Goal: Transaction & Acquisition: Download file/media

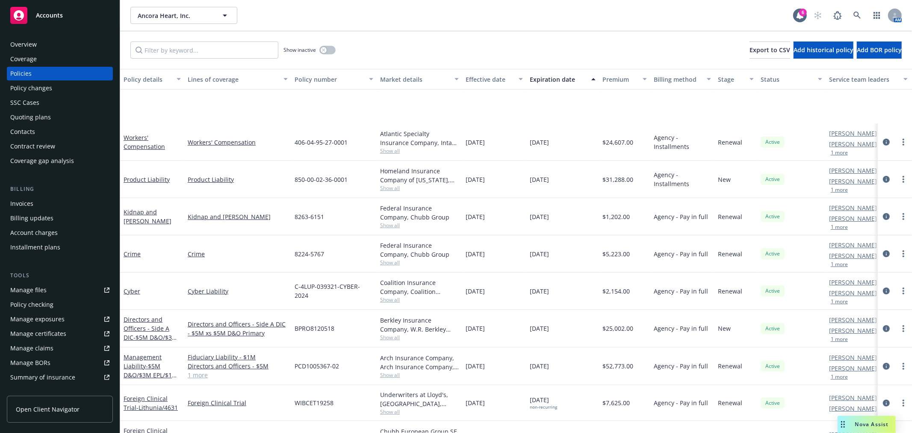
scroll to position [95, 0]
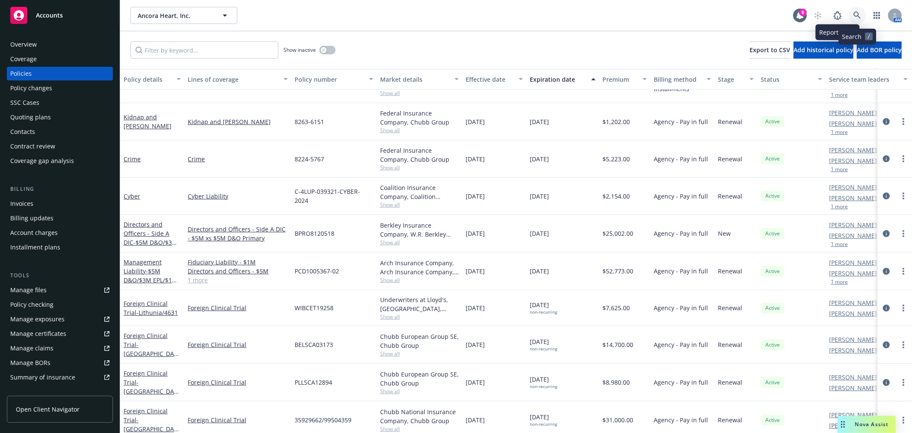
click at [856, 10] on link at bounding box center [857, 15] width 17 height 17
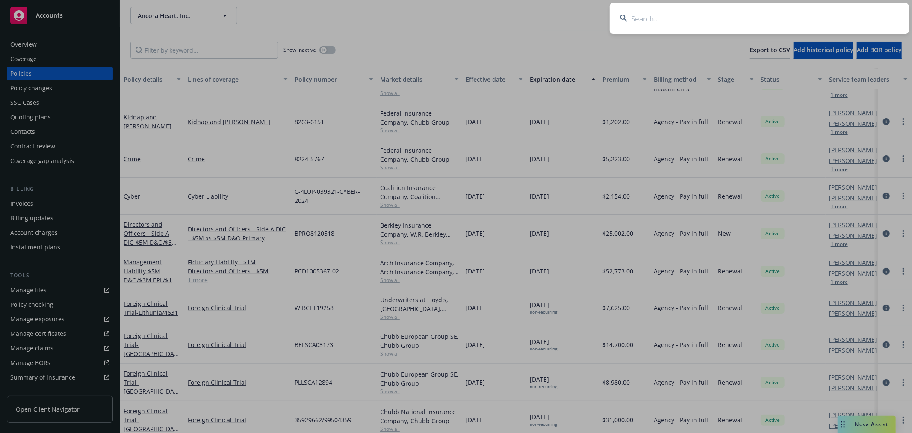
click at [713, 27] on input at bounding box center [759, 18] width 299 height 31
type input "assured"
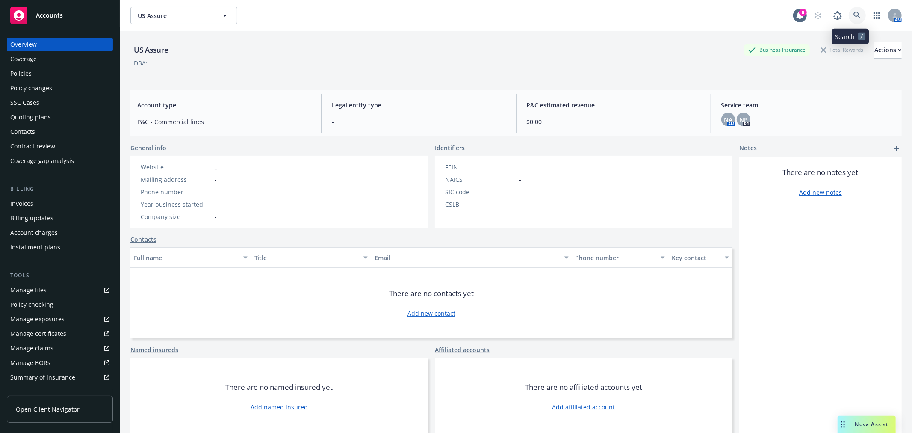
click at [849, 15] on link at bounding box center [857, 15] width 17 height 17
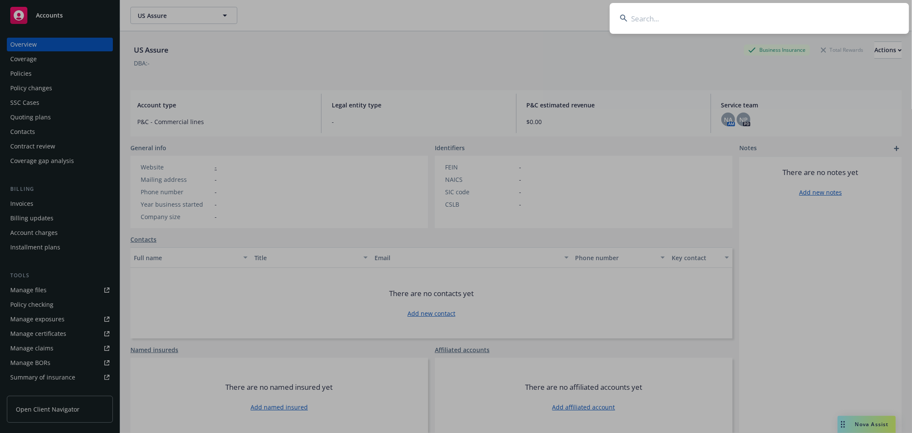
click at [806, 16] on input at bounding box center [759, 18] width 299 height 31
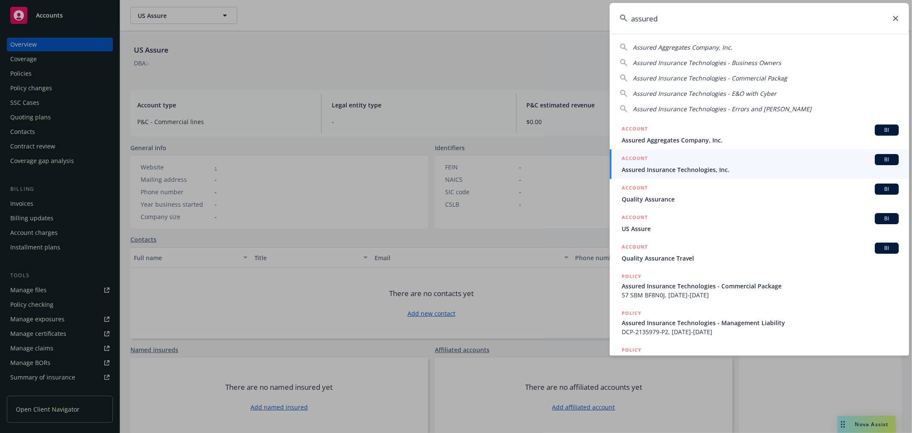
type input "assured"
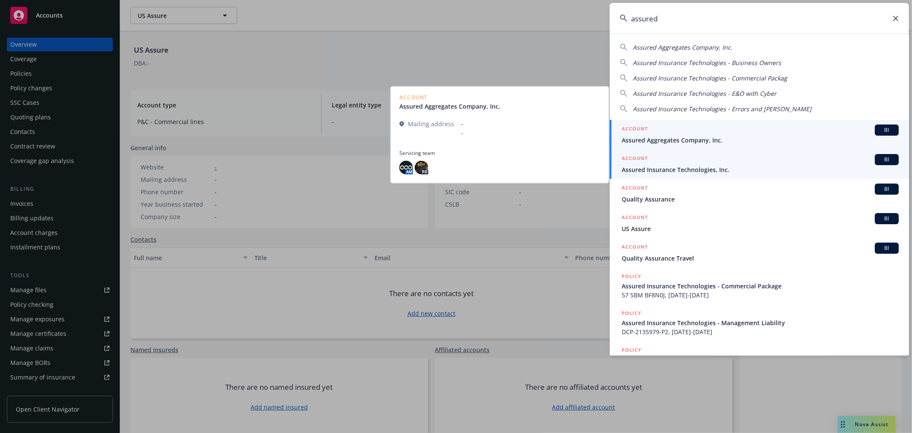
click at [671, 165] on span "Assured Insurance Technologies, Inc." at bounding box center [760, 169] width 277 height 9
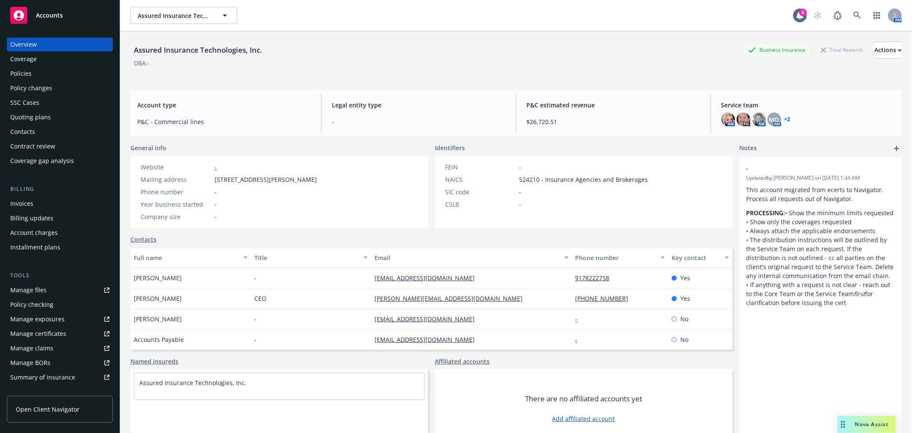
click at [33, 118] on div "Quoting plans" at bounding box center [30, 117] width 41 height 14
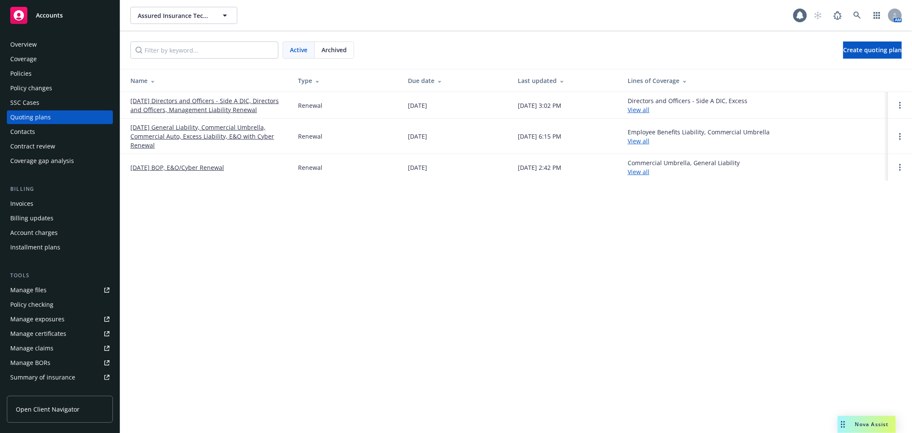
click at [222, 107] on link "12/20/25 Directors and Officers - Side A DIC, Directors and Officers, Managemen…" at bounding box center [207, 105] width 154 height 18
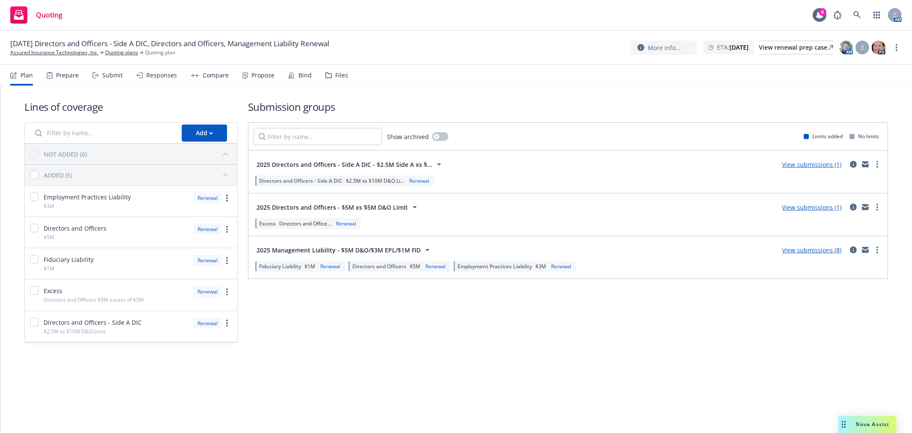
click at [343, 78] on div "Files" at bounding box center [341, 75] width 13 height 7
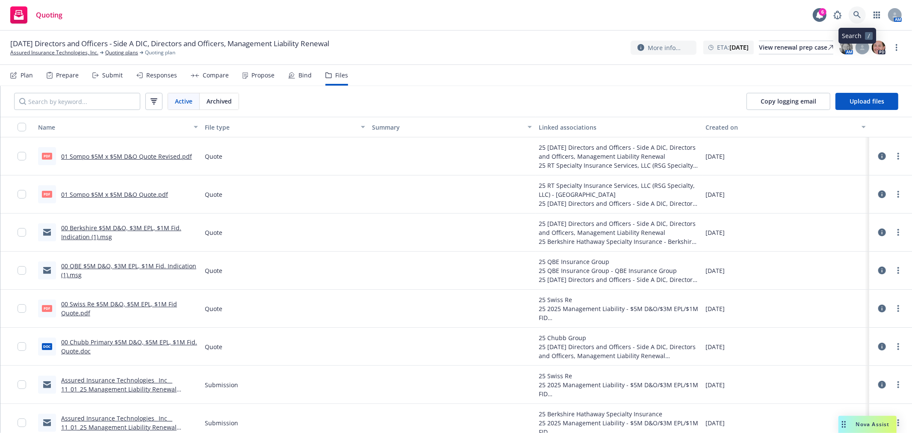
click at [855, 13] on icon at bounding box center [857, 15] width 8 height 8
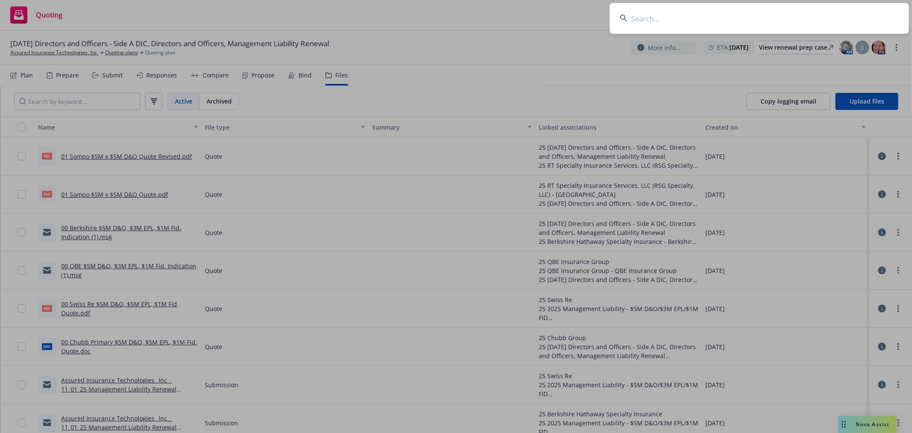
click at [687, 21] on input at bounding box center [759, 18] width 299 height 31
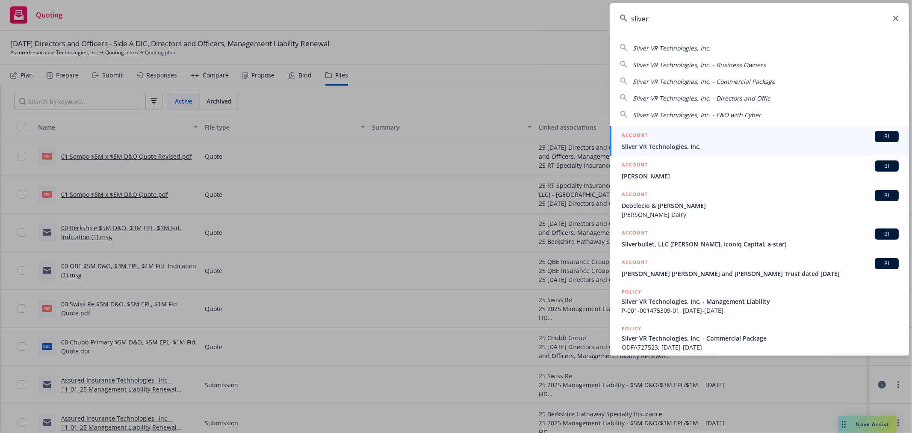
type input "sliver"
click at [711, 145] on span "Sliver VR Technologies, Inc." at bounding box center [760, 146] width 277 height 9
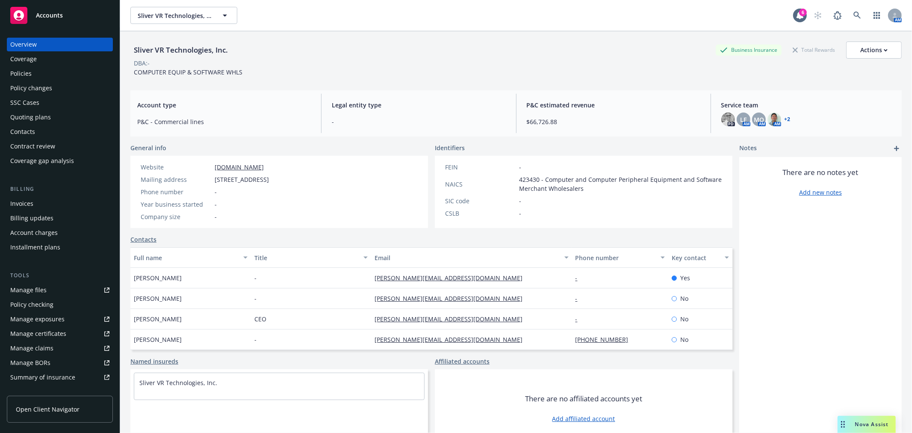
click at [38, 115] on div "Quoting plans" at bounding box center [30, 117] width 41 height 14
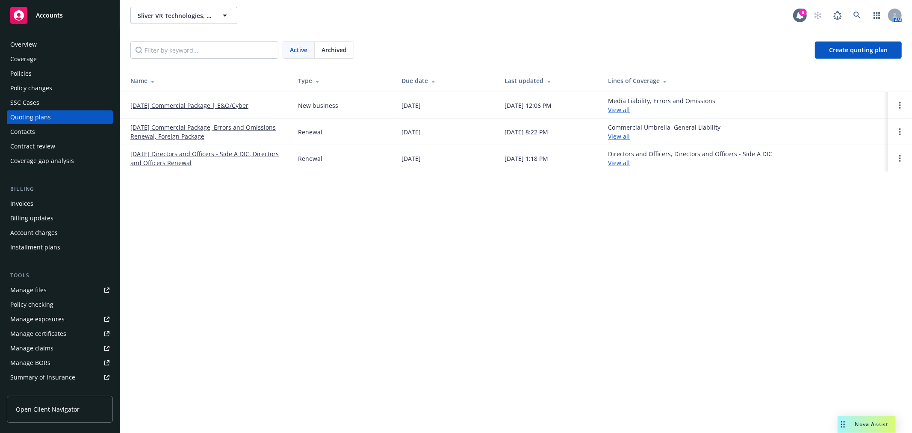
click at [185, 153] on link "[DATE] Directors and Officers - Side A DIC, Directors and Officers Renewal" at bounding box center [207, 158] width 154 height 18
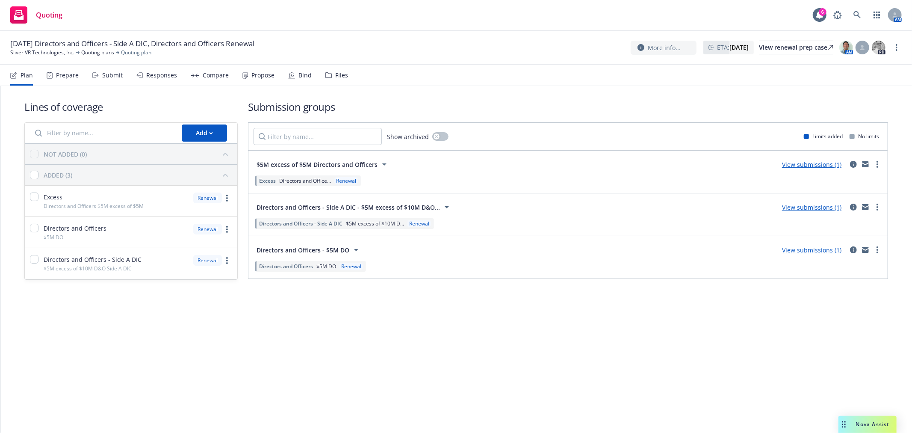
click at [336, 77] on div "Files" at bounding box center [341, 75] width 13 height 7
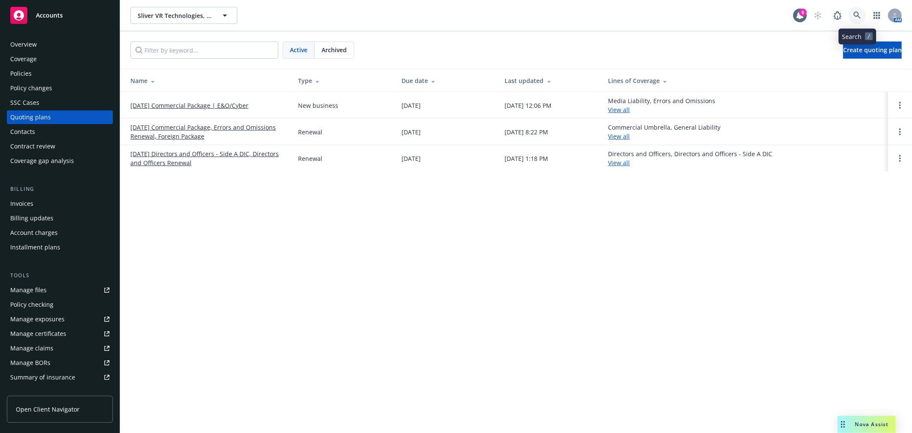
click at [856, 16] on icon at bounding box center [856, 15] width 7 height 7
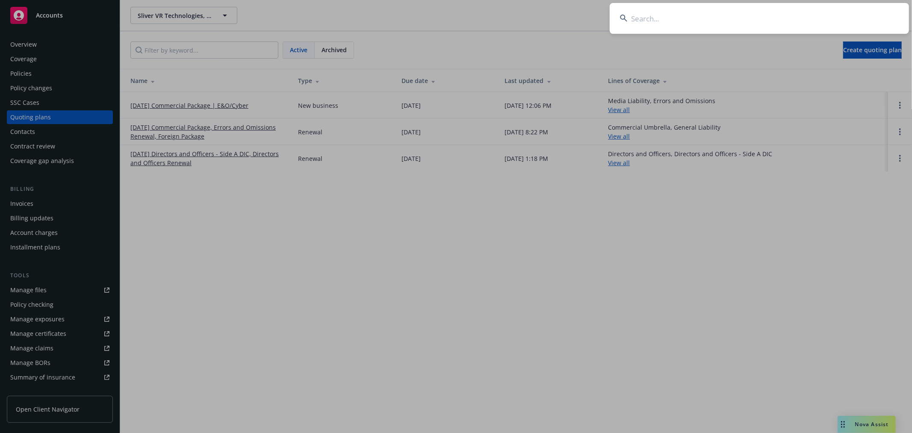
click at [652, 22] on input at bounding box center [759, 18] width 299 height 31
type input "hex"
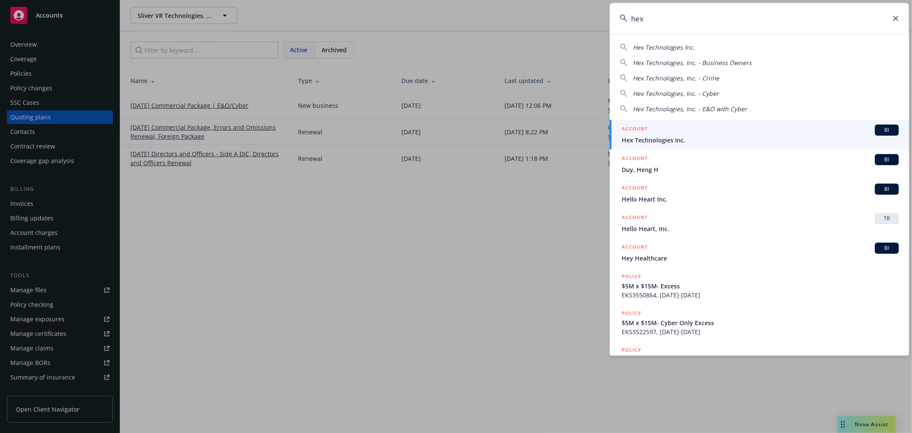
click at [660, 136] on span "Hex Technologies Inc." at bounding box center [760, 140] width 277 height 9
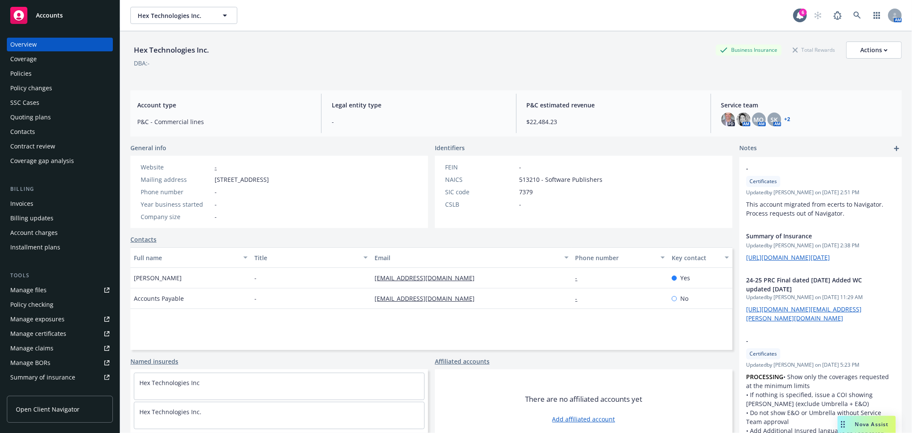
click at [26, 69] on div "Policies" at bounding box center [20, 74] width 21 height 14
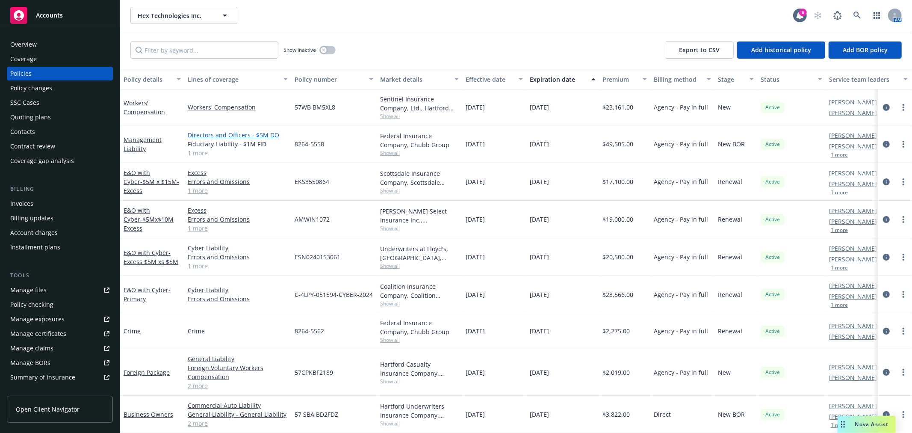
click at [223, 132] on link "Directors and Officers - $5M DO" at bounding box center [238, 134] width 100 height 9
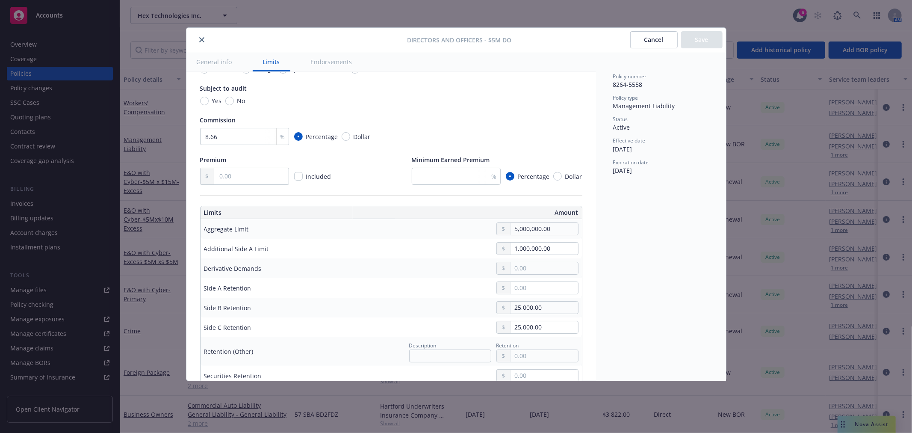
scroll to position [142, 0]
click at [202, 37] on icon "close" at bounding box center [201, 39] width 5 height 5
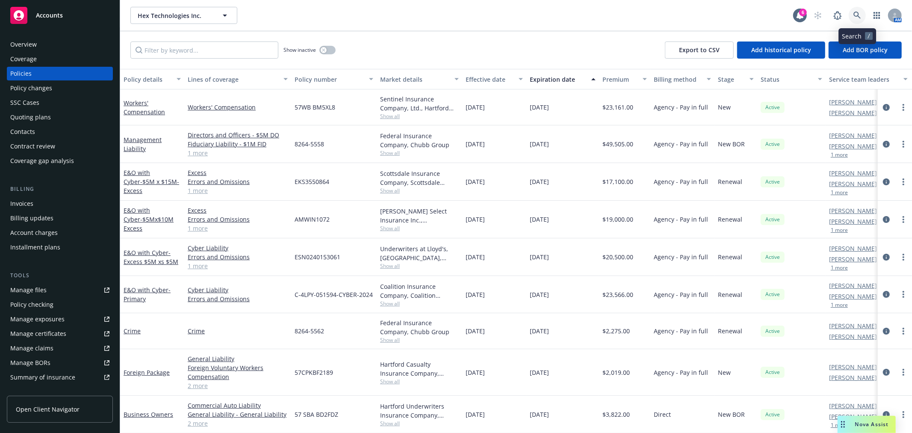
click at [855, 16] on icon at bounding box center [857, 16] width 8 height 8
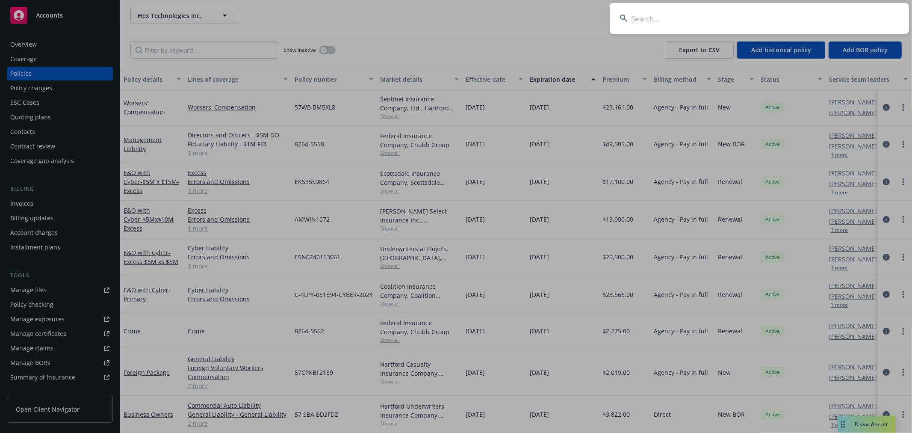
drag, startPoint x: 760, startPoint y: 7, endPoint x: 724, endPoint y: 10, distance: 36.1
click at [725, 12] on input at bounding box center [759, 18] width 299 height 31
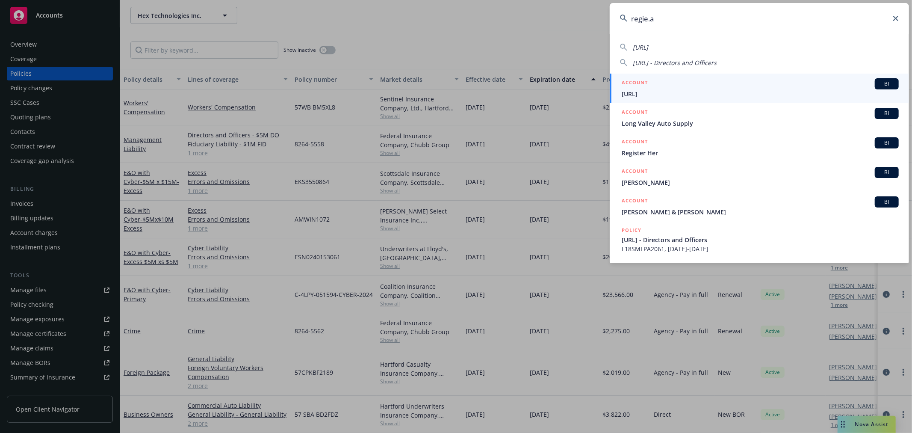
type input "regie.ai"
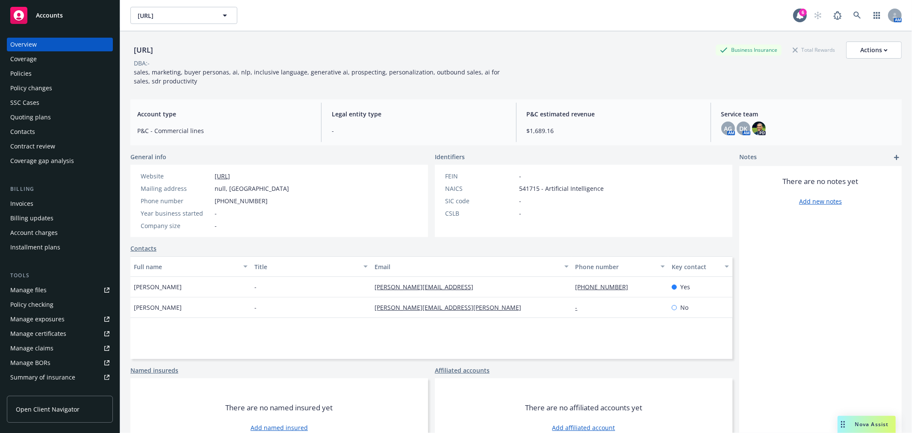
click at [20, 70] on div "Policies" at bounding box center [20, 74] width 21 height 14
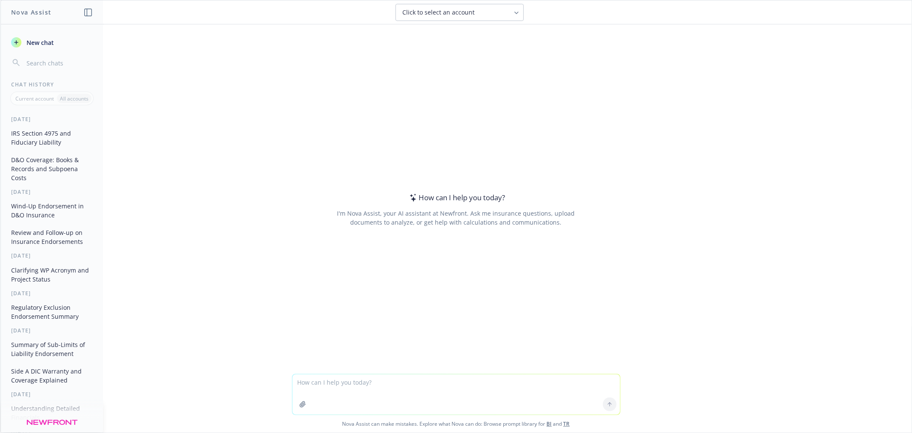
click at [335, 381] on textarea at bounding box center [455, 394] width 327 height 40
type textarea "if winding down the company what is the advantage of having wind down endorsmen…"
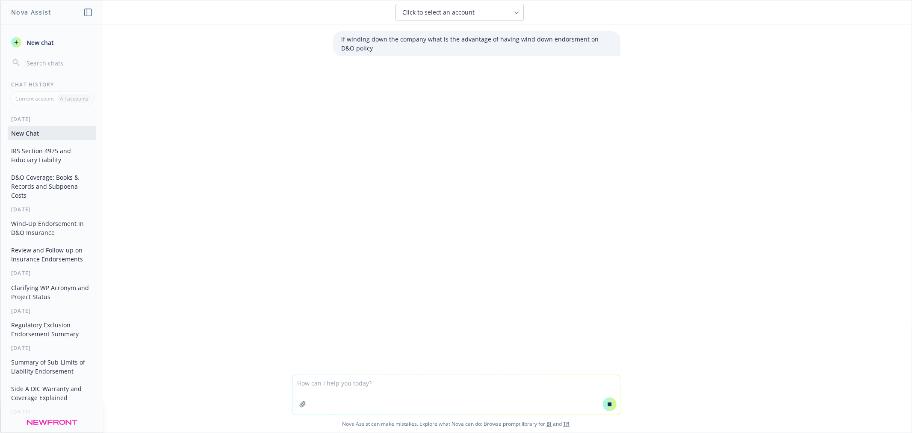
click at [561, 144] on div "if winding down the company what is the advantage of having wind down endorsmen…" at bounding box center [455, 199] width 911 height 350
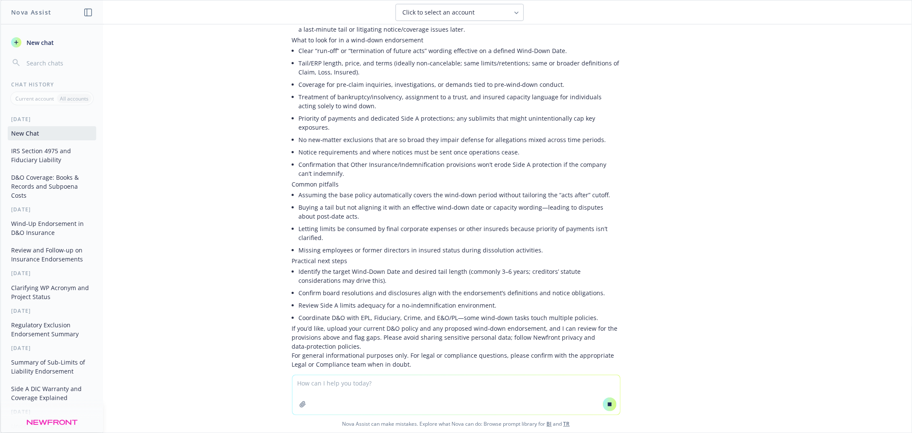
scroll to position [258, 0]
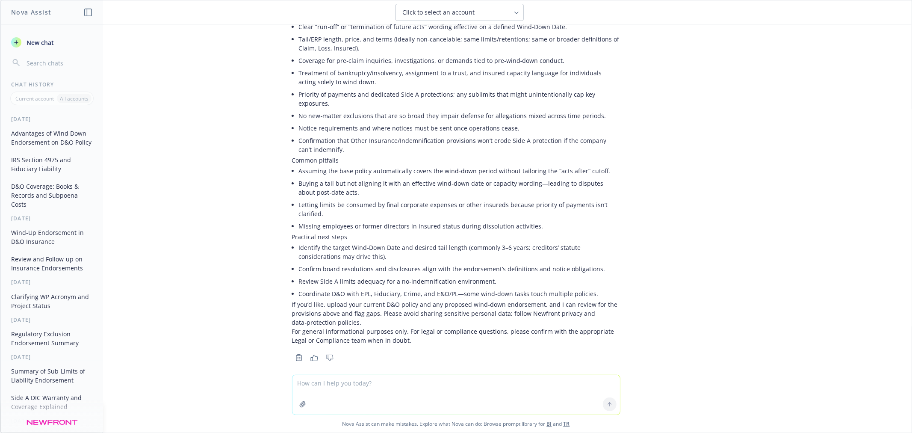
click at [399, 392] on textarea at bounding box center [455, 394] width 327 height 39
type textarea "if you don't have wind down endosrment, doesnt the D&O policy cover you for act…"
click at [771, 249] on div "if winding down the company what is the advantage of having wind down endorsmen…" at bounding box center [455, 198] width 911 height 349
click at [542, 385] on textarea "if you don't have wind down endosrment, doesnt the D&O policy cover you for act…" at bounding box center [455, 394] width 327 height 40
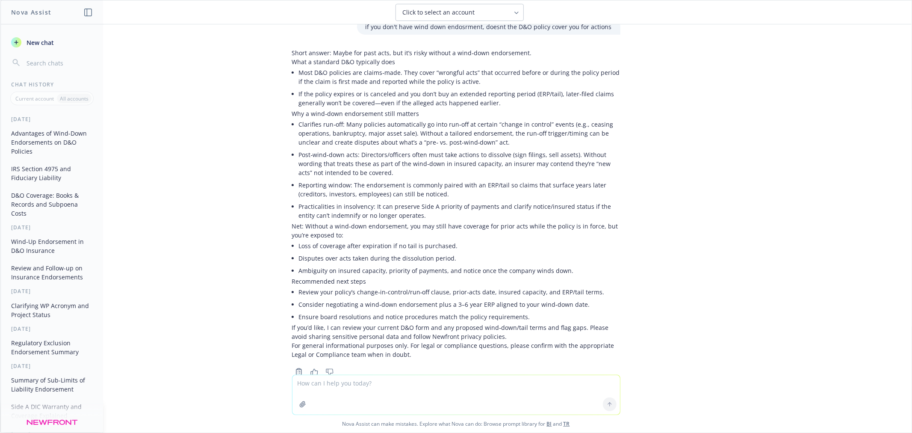
scroll to position [627, 0]
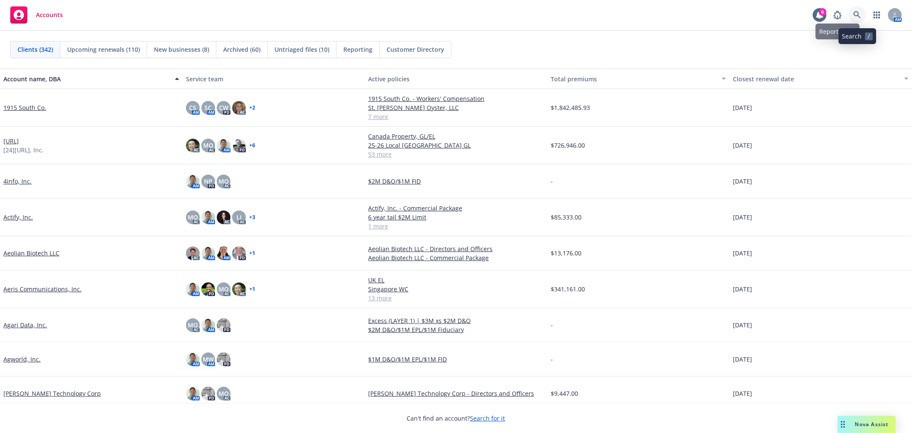
click at [855, 12] on icon at bounding box center [856, 14] width 7 height 7
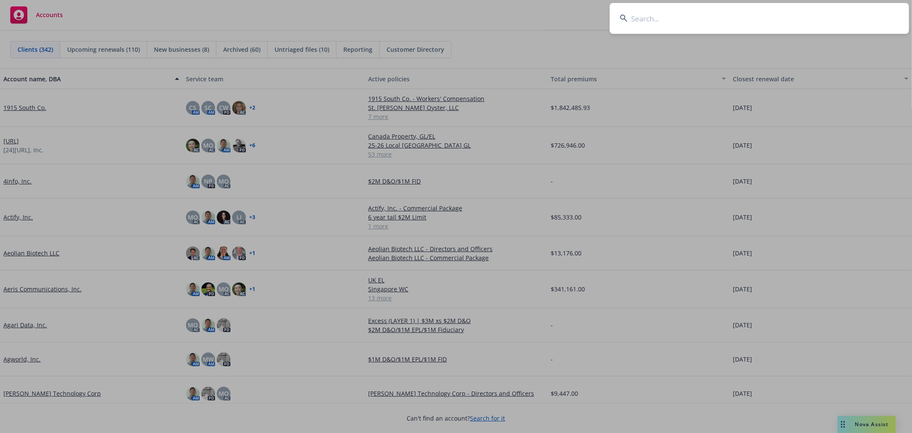
click at [655, 18] on input at bounding box center [759, 18] width 299 height 31
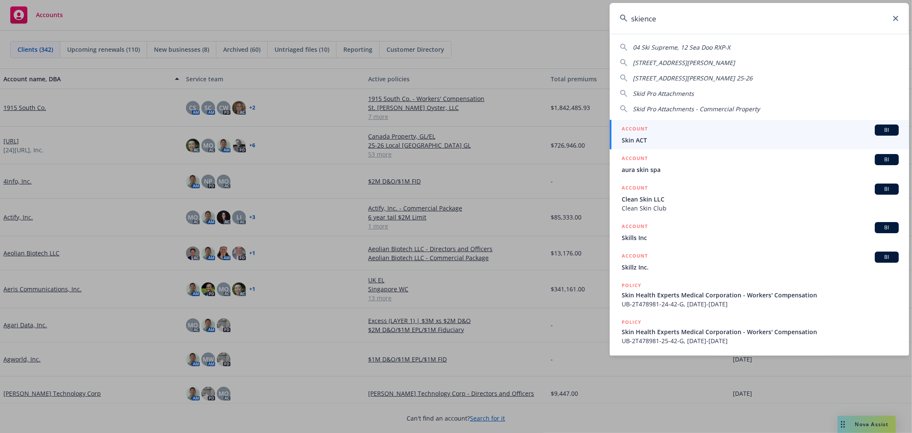
type input "skience"
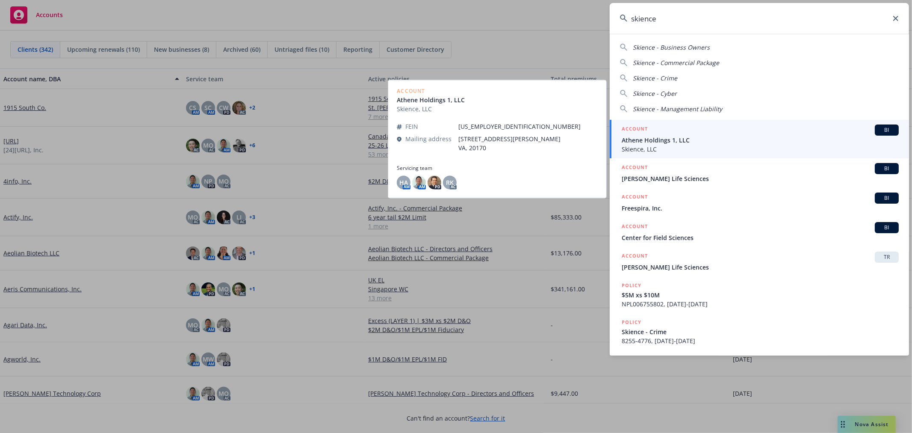
click at [678, 137] on span "Athene Holdings 1, LLC" at bounding box center [760, 140] width 277 height 9
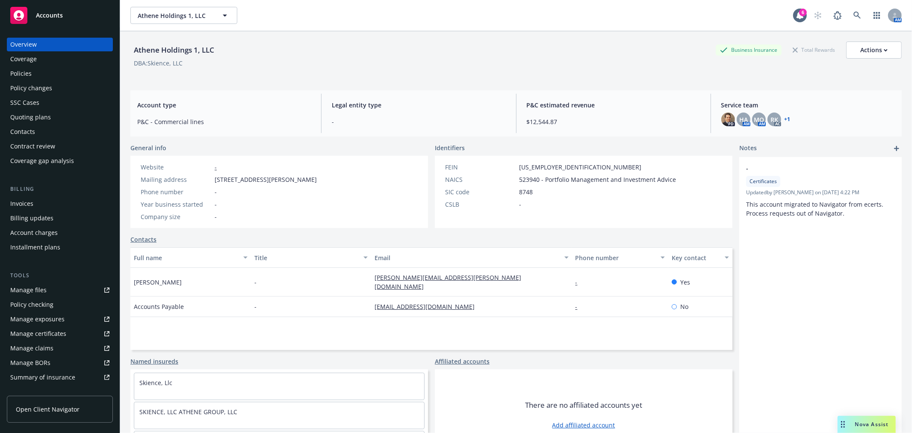
click at [29, 76] on div "Policies" at bounding box center [20, 74] width 21 height 14
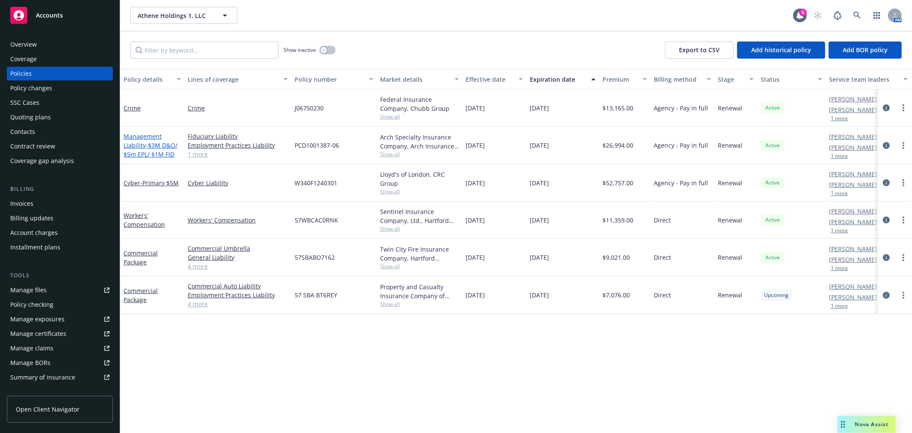
click at [147, 133] on link "Management Liability - $3M D&O/ $5m EPL/ $1M FID" at bounding box center [151, 145] width 54 height 26
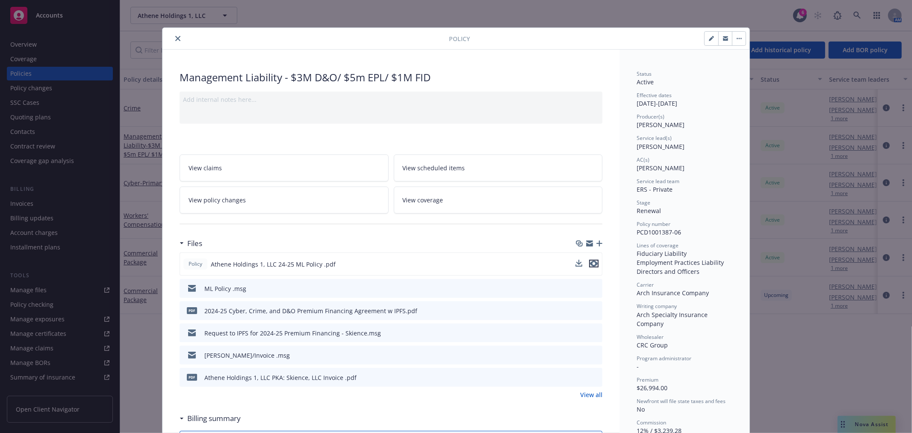
click at [594, 263] on icon "preview file" at bounding box center [594, 263] width 8 height 6
click at [577, 262] on icon "download file" at bounding box center [580, 262] width 6 height 5
click at [176, 41] on button "close" at bounding box center [178, 38] width 10 height 10
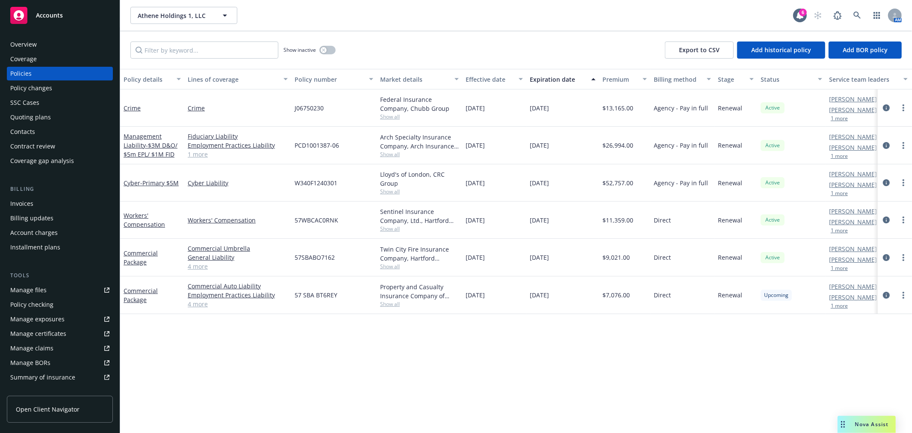
click at [20, 44] on div "Overview" at bounding box center [23, 45] width 27 height 14
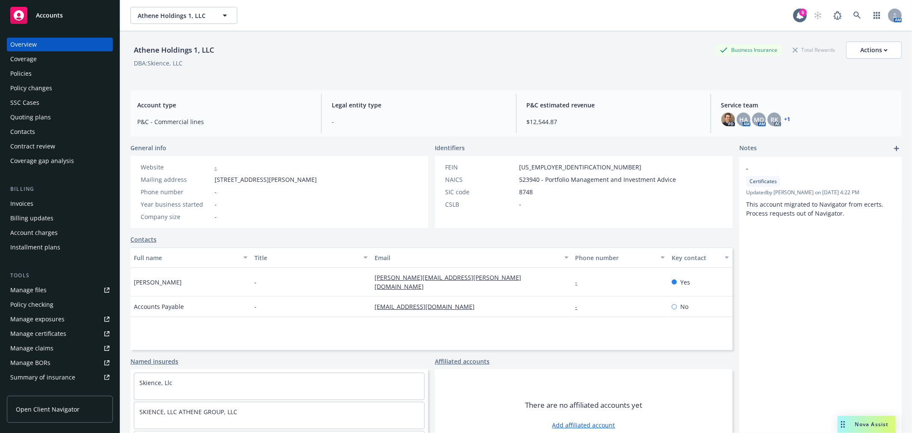
click at [785, 118] on link "+ 1" at bounding box center [788, 119] width 6 height 5
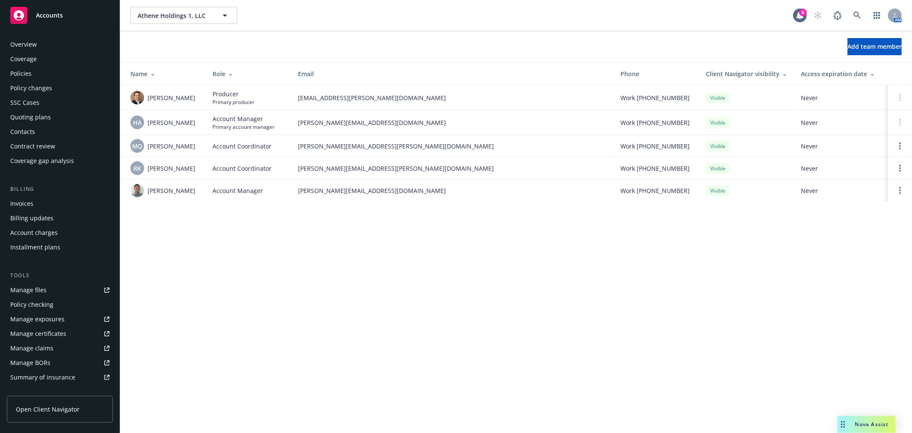
click at [29, 79] on div "Policies" at bounding box center [20, 74] width 21 height 14
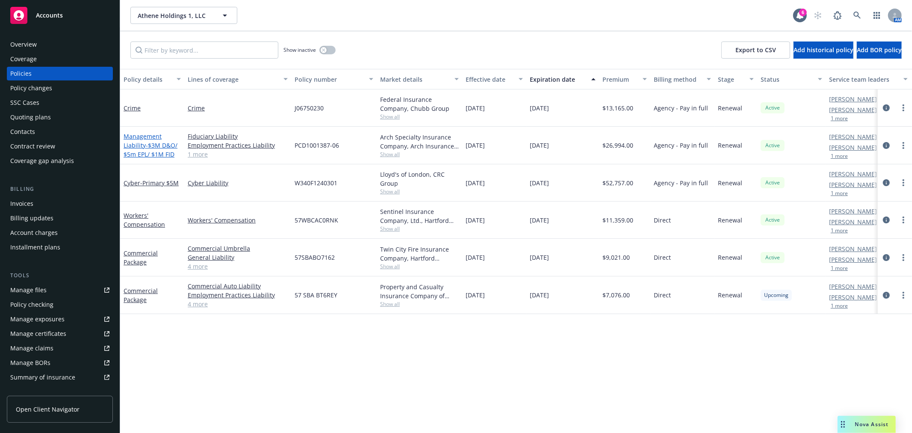
click at [137, 139] on link "Management Liability - $3M D&O/ $5m EPL/ $1M FID" at bounding box center [151, 145] width 54 height 26
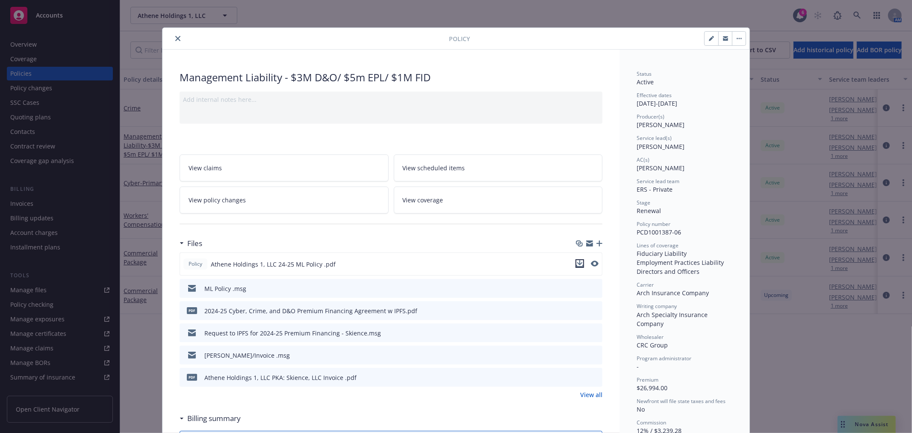
click at [578, 263] on icon "download file" at bounding box center [580, 262] width 6 height 5
